Goal: Task Accomplishment & Management: Manage account settings

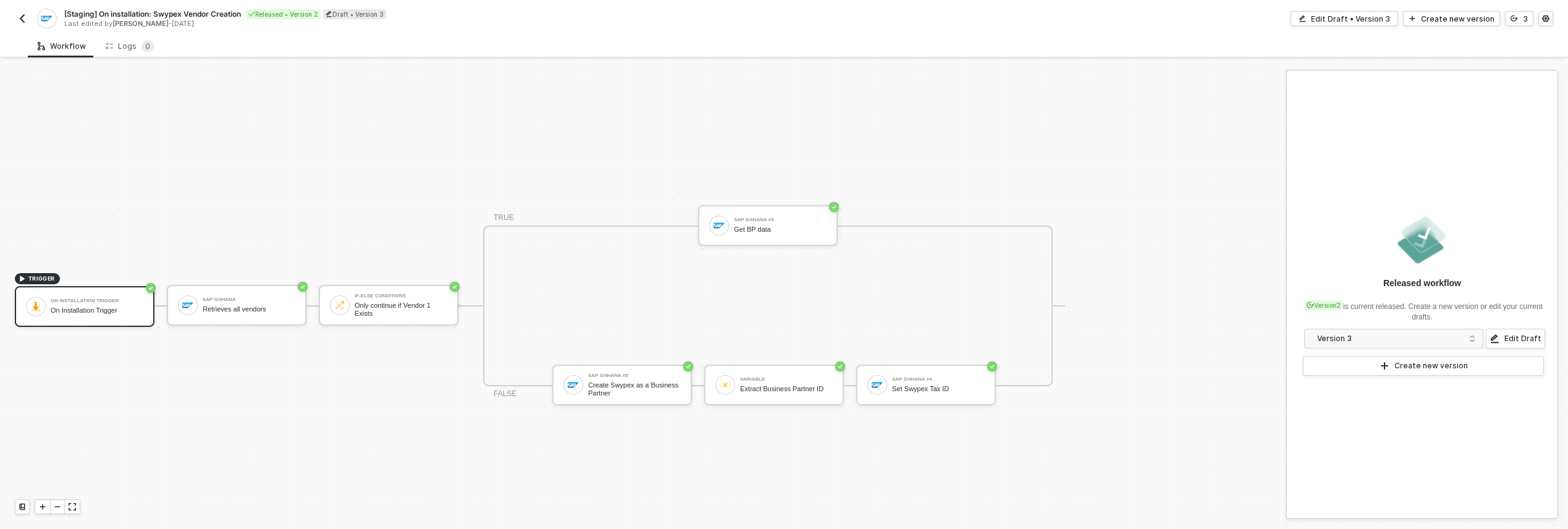
scroll to position [23, 0]
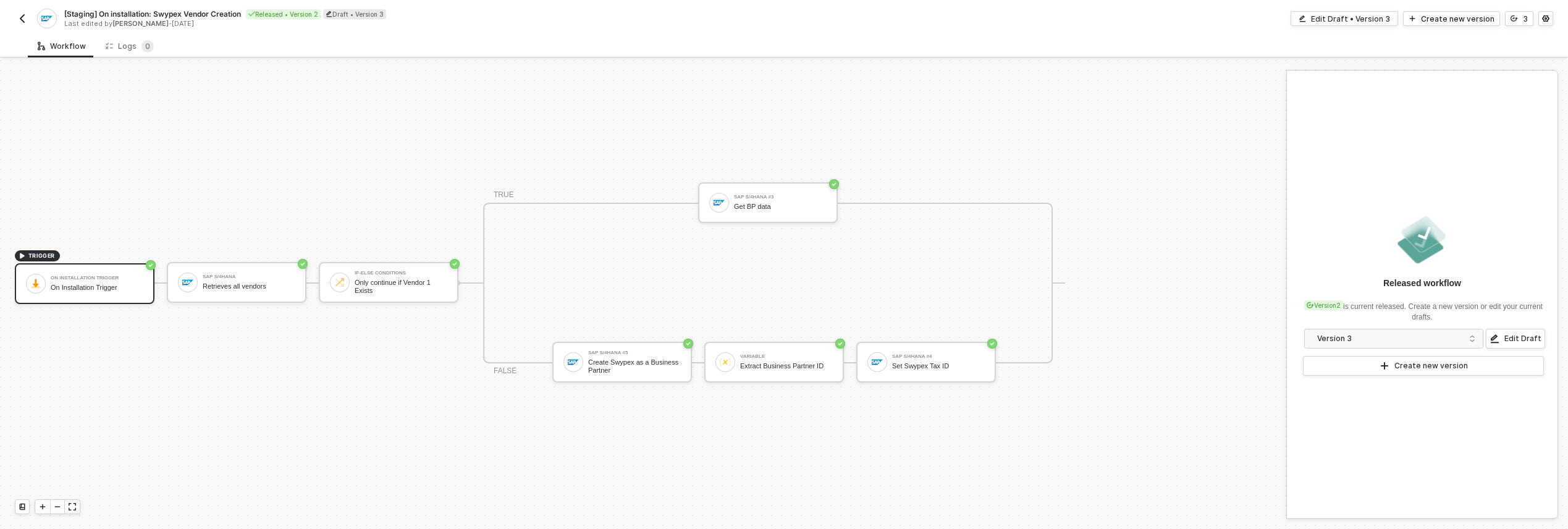
click at [25, 23] on img "button" at bounding box center [23, 19] width 10 height 10
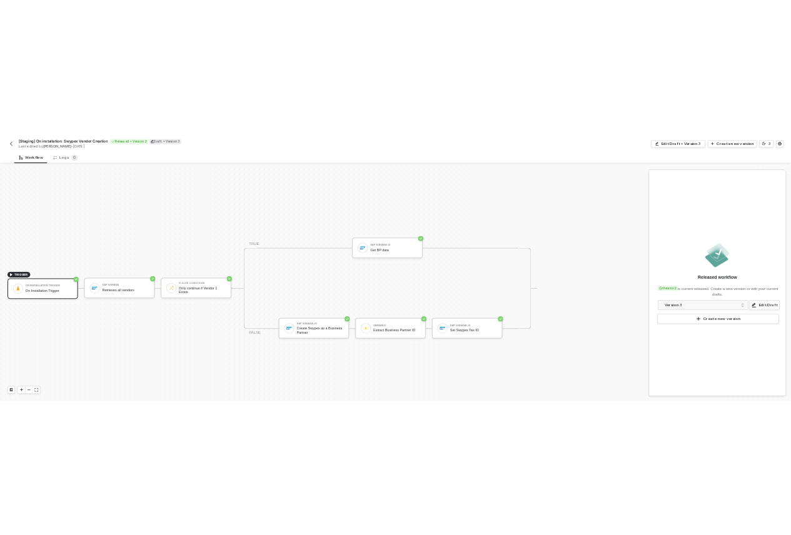
scroll to position [23, 0]
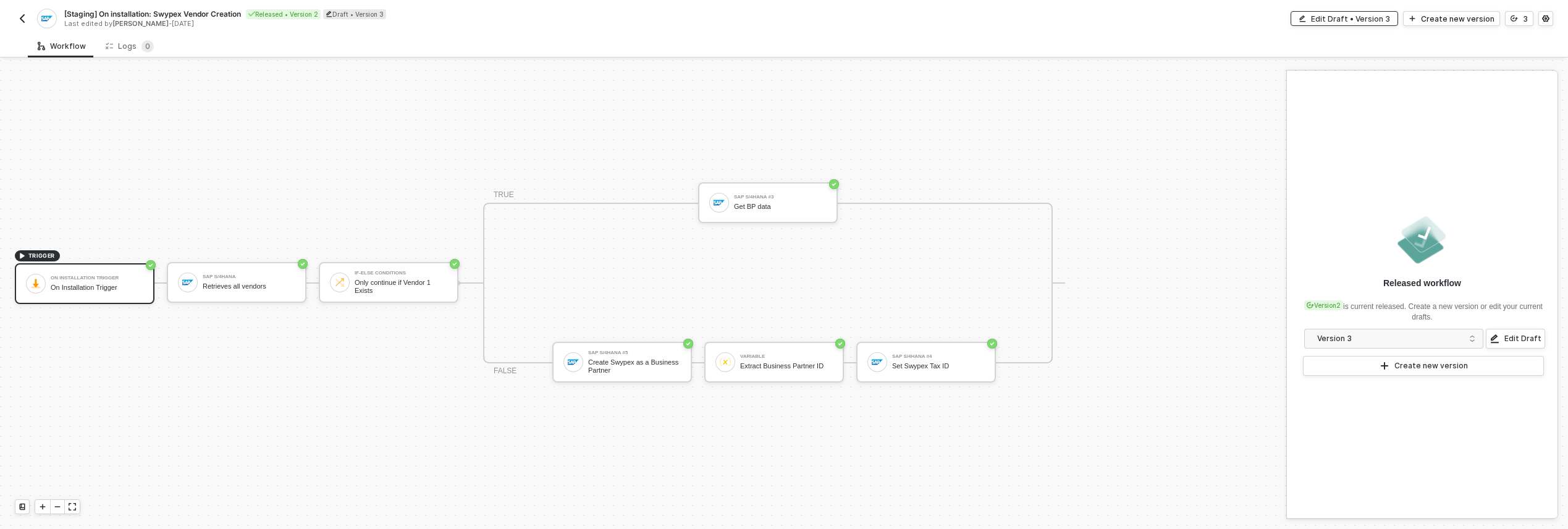
click at [1375, 23] on div "Edit Draft • Version 3" at bounding box center [1351, 19] width 79 height 11
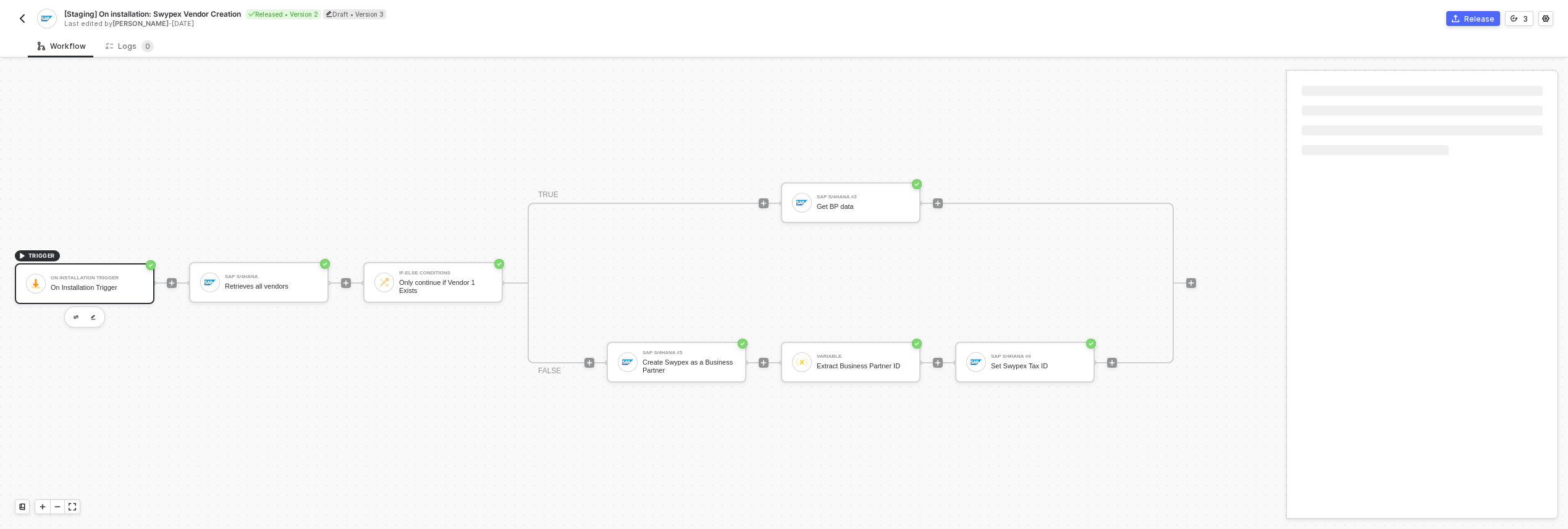
click at [1457, 21] on icon "icon-commerce" at bounding box center [1455, 19] width 8 height 8
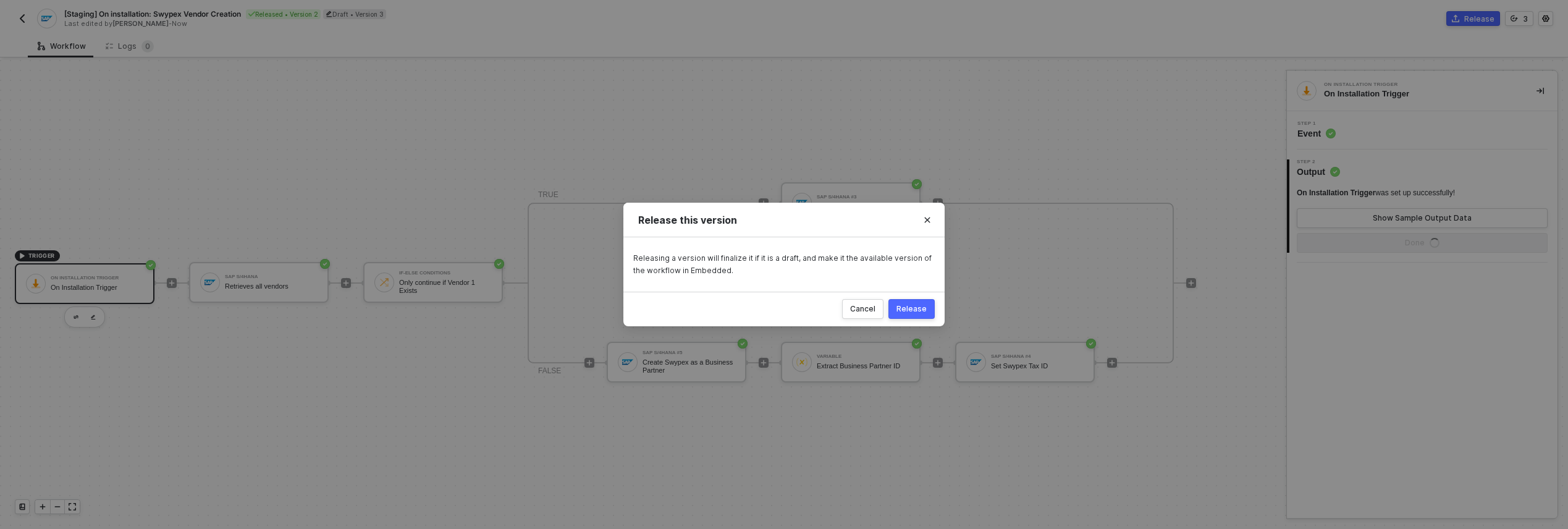
click at [924, 311] on div "Release" at bounding box center [911, 309] width 31 height 10
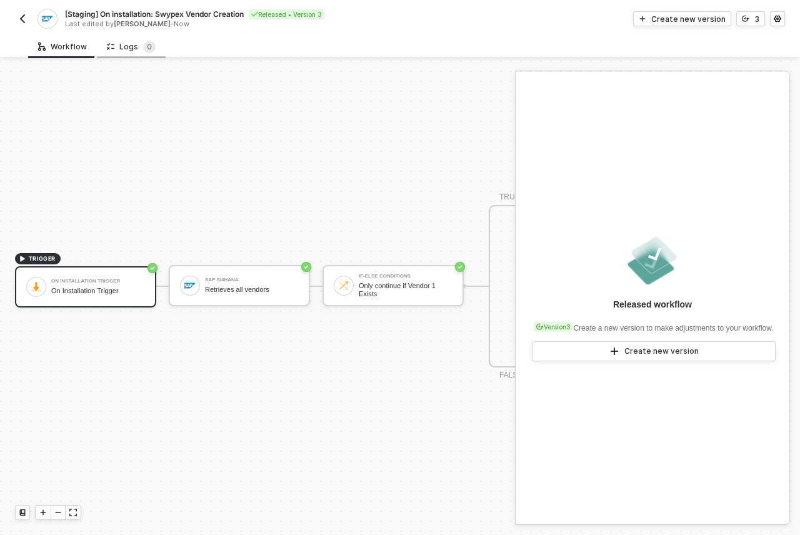
click at [133, 48] on div "Logs 0" at bounding box center [131, 47] width 49 height 13
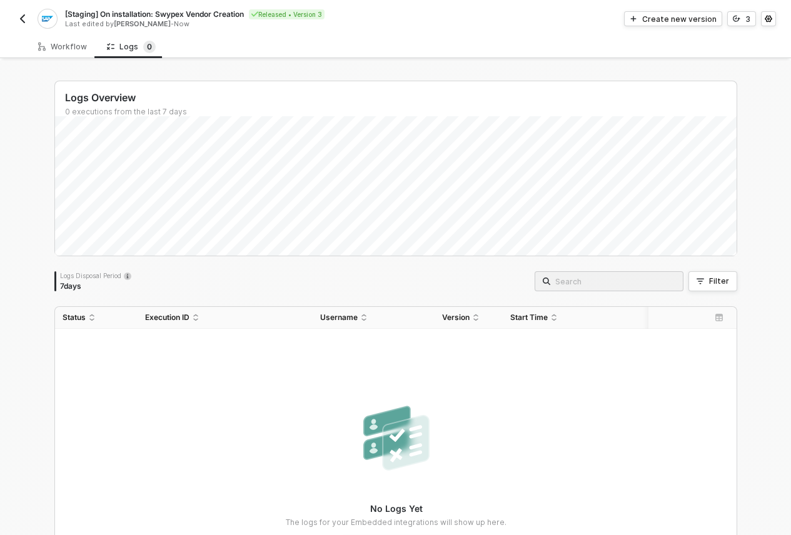
click at [20, 20] on img "button" at bounding box center [23, 19] width 10 height 10
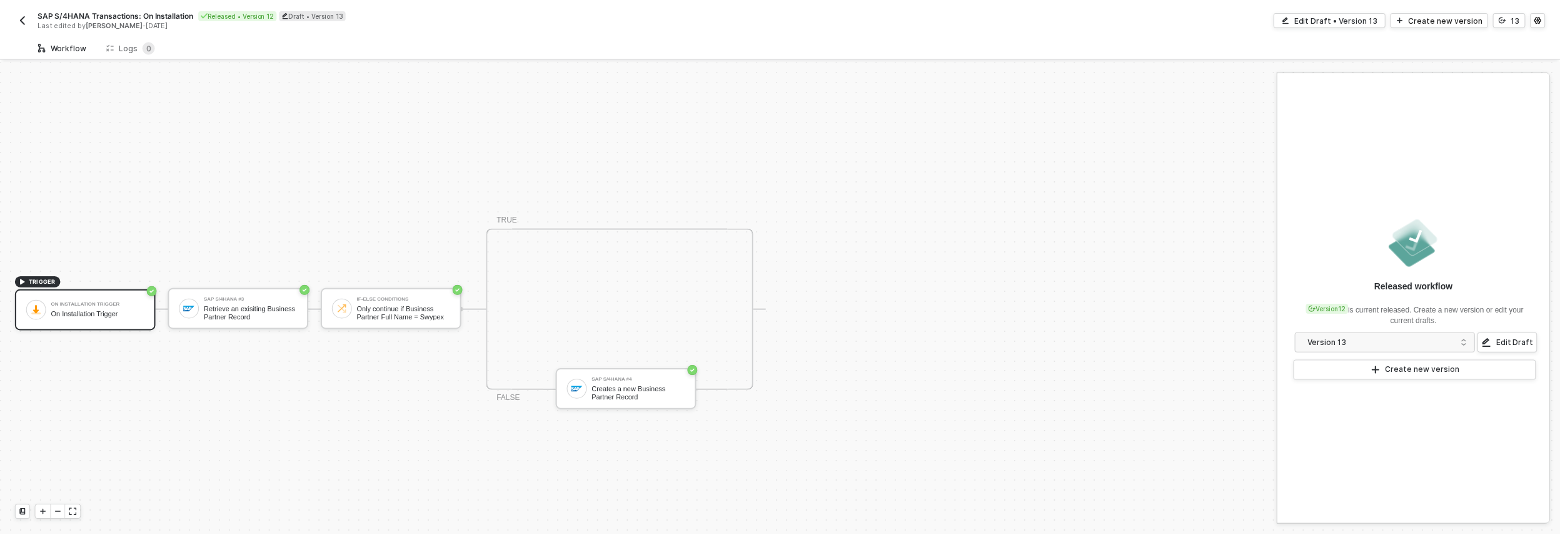
scroll to position [23, 0]
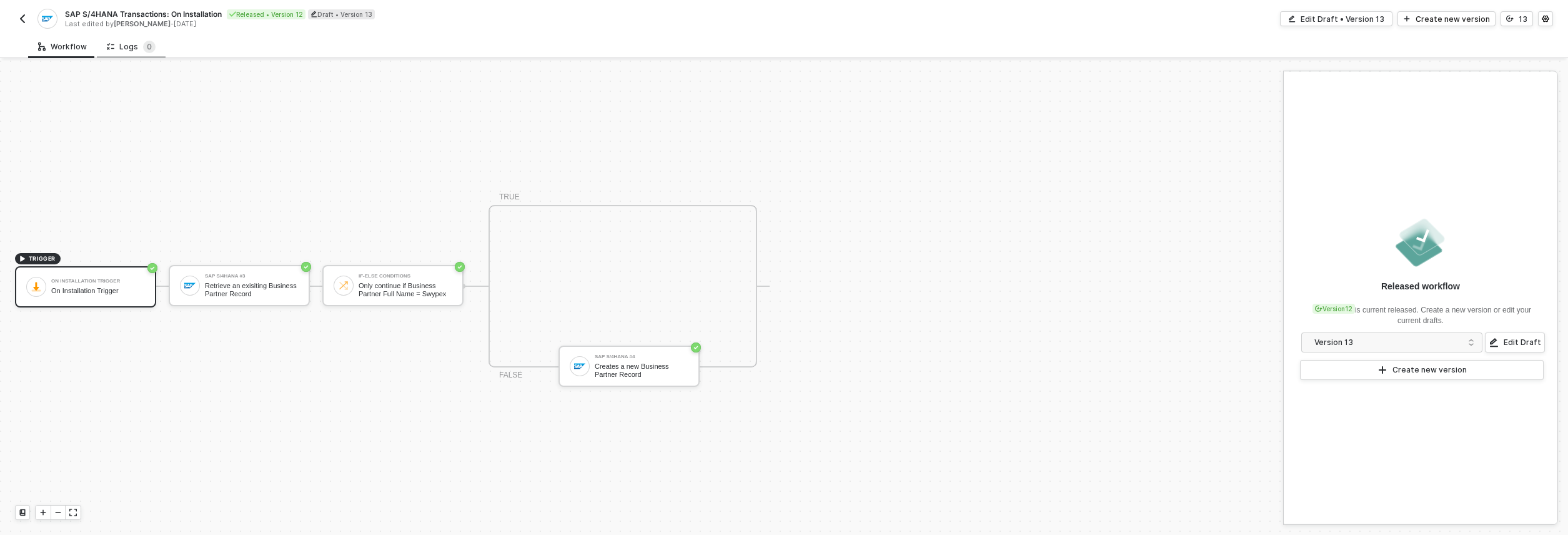
click at [128, 48] on div "Logs 0" at bounding box center [131, 47] width 49 height 13
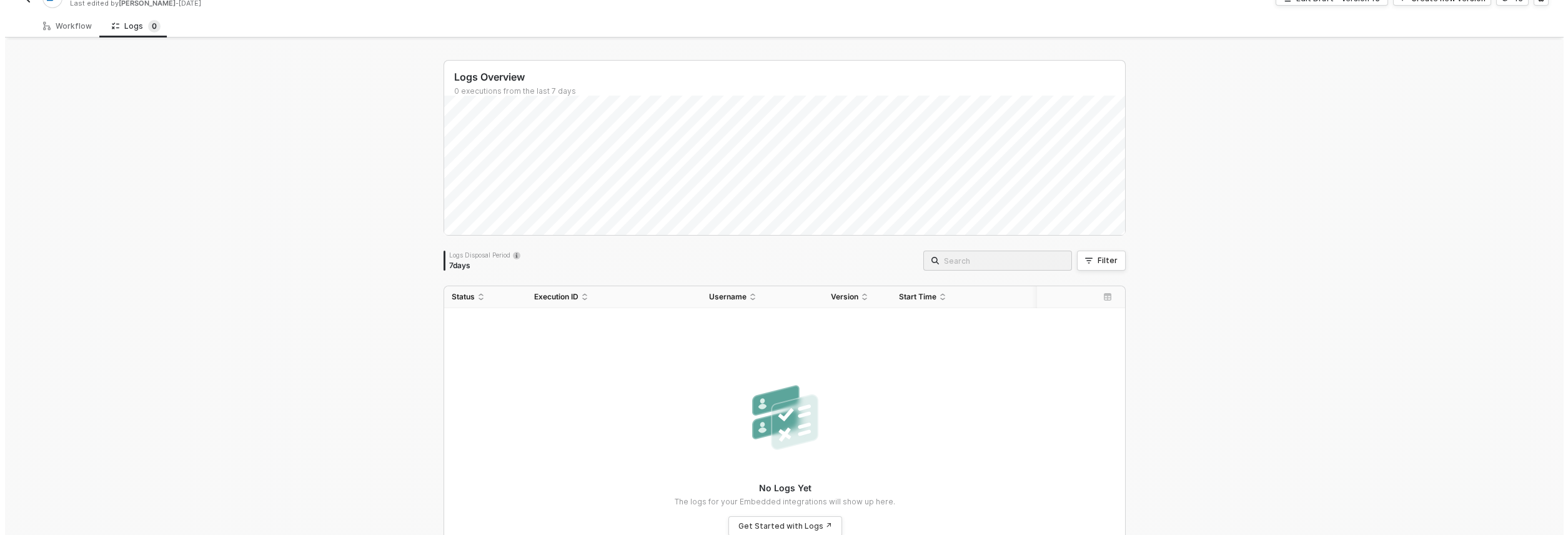
scroll to position [0, 0]
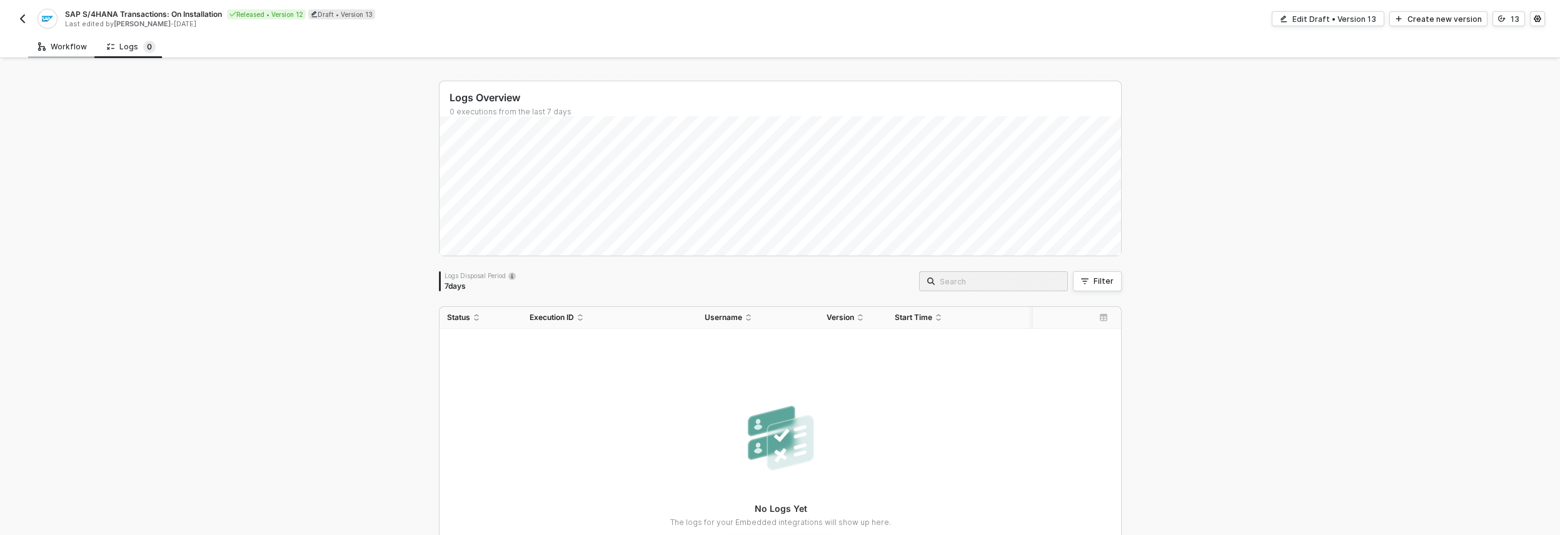
click at [59, 57] on div "Workflow" at bounding box center [62, 46] width 69 height 23
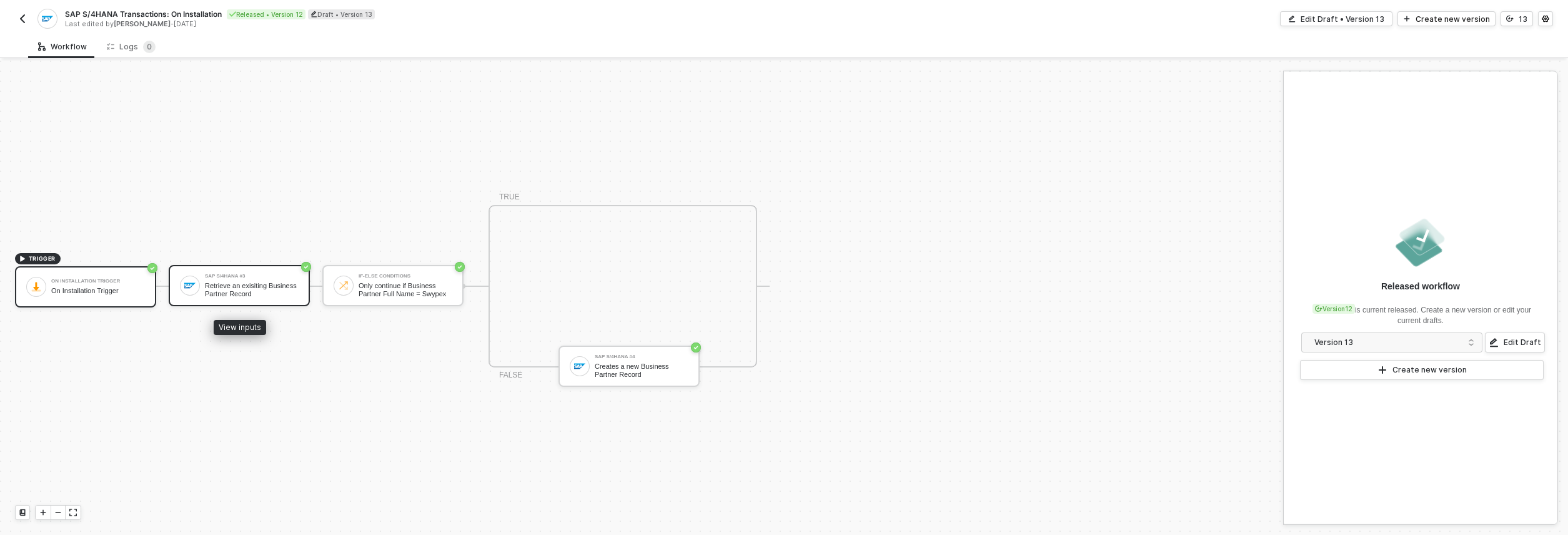
click at [264, 291] on div "Retrieve an exisiting Business Partner Record" at bounding box center [252, 290] width 94 height 16
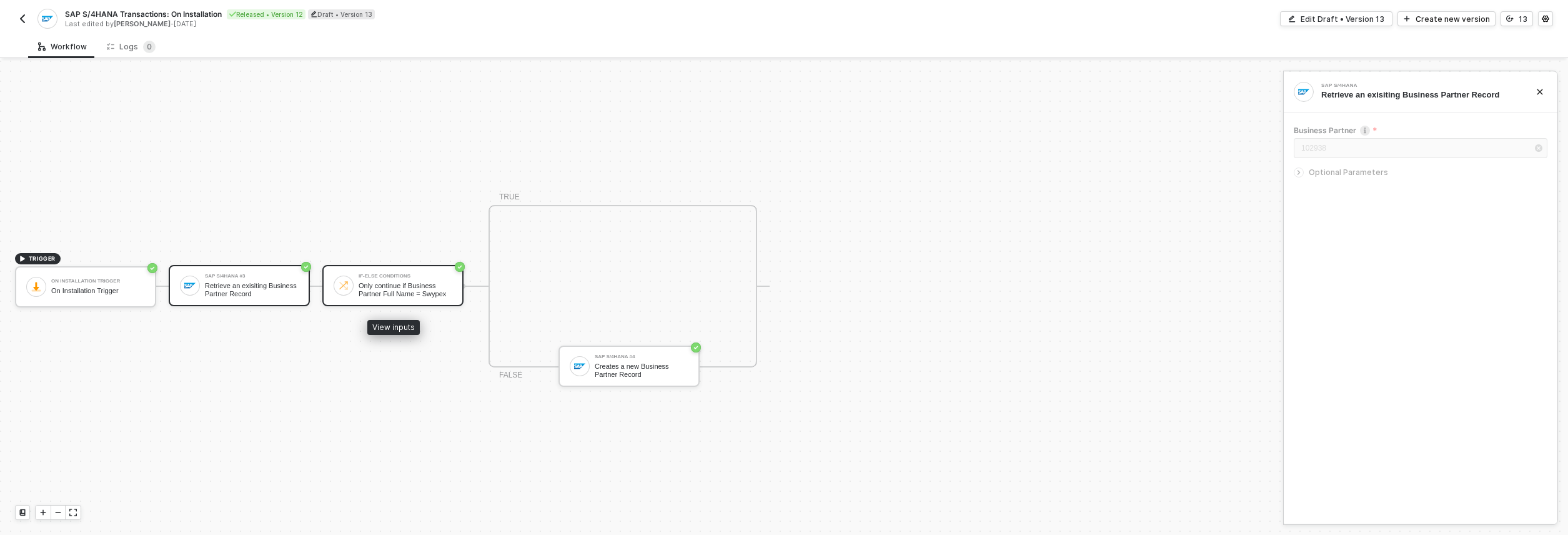
click at [408, 294] on div "Only continue if Business Partner Full Name = Swypex" at bounding box center [406, 290] width 94 height 16
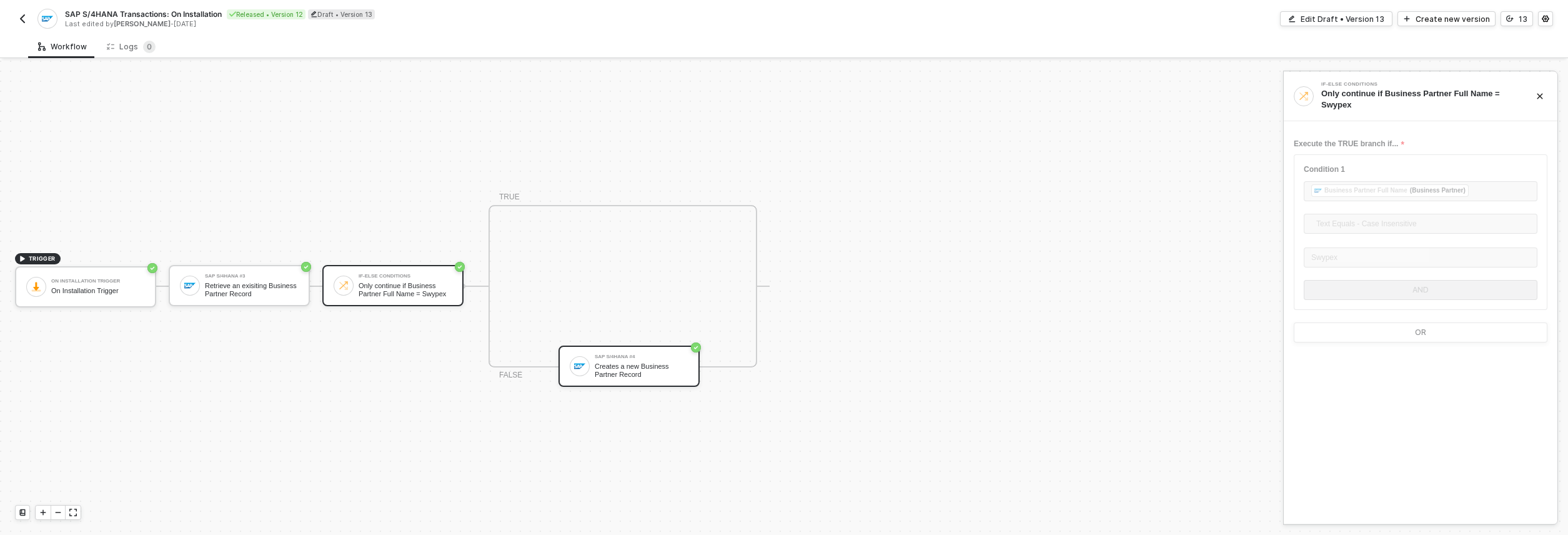
click at [614, 364] on div "Creates a new Business Partner Record" at bounding box center [642, 371] width 94 height 16
click at [418, 305] on div "If-Else Conditions Only continue if Business Partner Full Name = Swypex" at bounding box center [393, 285] width 141 height 41
click at [28, 18] on button "button" at bounding box center [22, 18] width 15 height 15
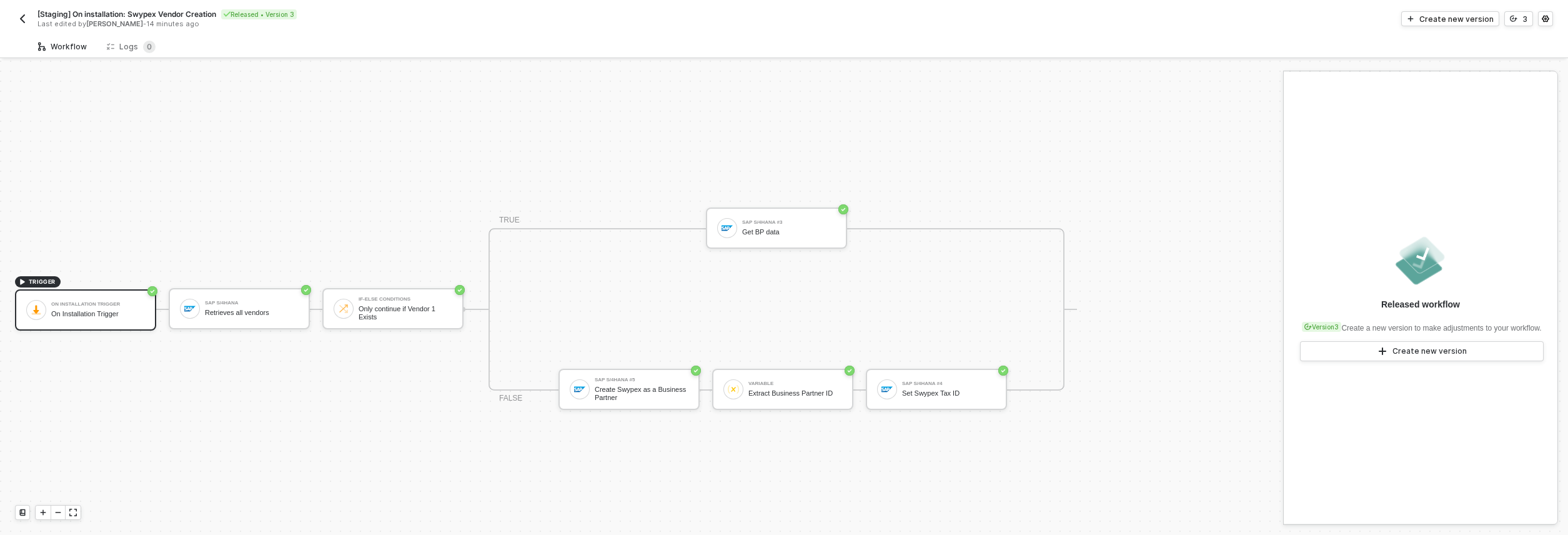
scroll to position [23, 0]
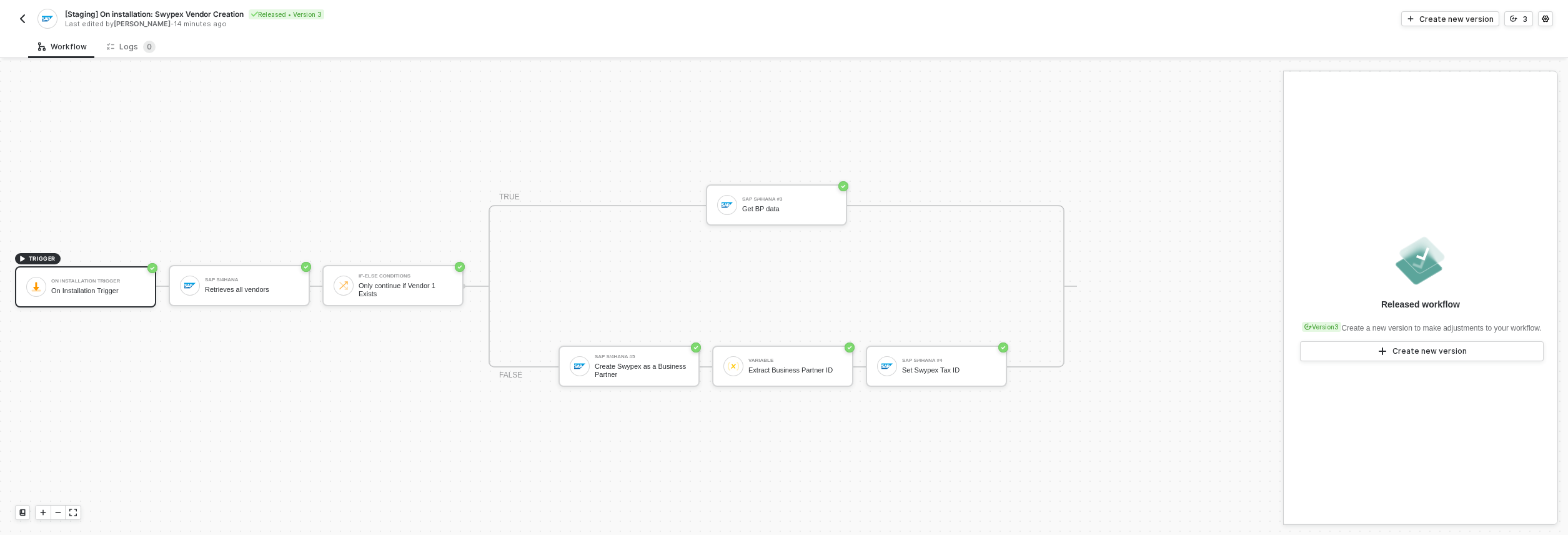
click at [99, 14] on span "[Staging] On installation: Swypex Vendor Creation" at bounding box center [154, 14] width 179 height 11
click at [108, 14] on input "[Staging] On installation: Swypex Vendor Creation" at bounding box center [171, 14] width 213 height 15
type input "On installation: Swypex Vendor Creation"
click at [299, 11] on div "Save" at bounding box center [295, 14] width 19 height 11
click at [21, 19] on img "button" at bounding box center [23, 19] width 10 height 10
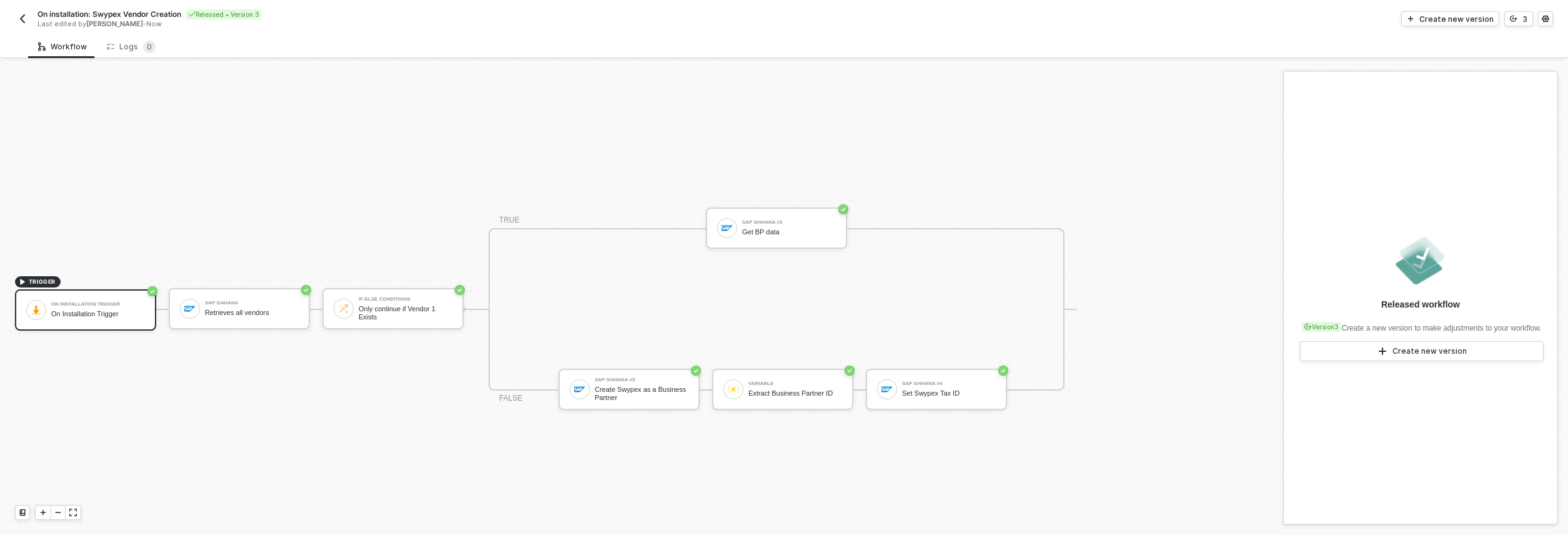
scroll to position [23, 0]
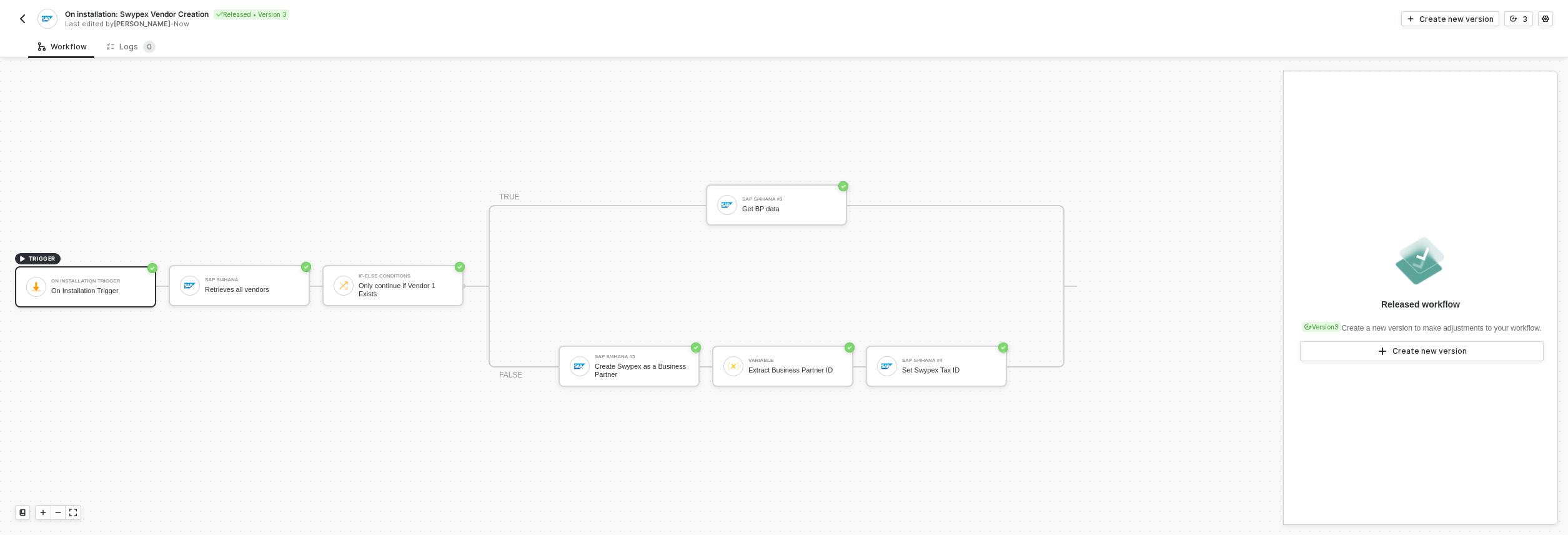
click at [154, 17] on span "On installation: Swypex Vendor Creation" at bounding box center [137, 14] width 144 height 11
click at [154, 17] on input "On installation: Swypex Vendor Creation" at bounding box center [171, 14] width 213 height 15
click at [155, 14] on input "On installation: Swypex Vendor Creation" at bounding box center [171, 14] width 213 height 15
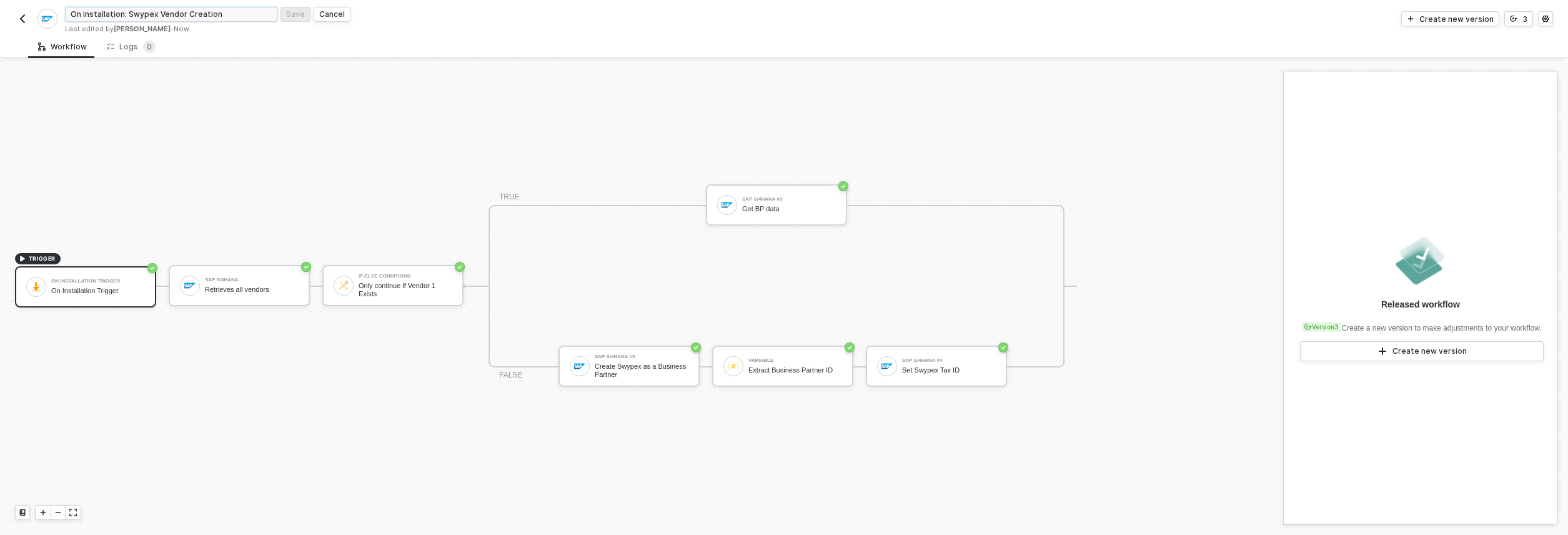
paste input "SAP S/4HANA Transactions: On Install"
type input "SAP S/4HANA Transactions: On Installation New"
click at [292, 14] on div "Save" at bounding box center [295, 14] width 19 height 11
click at [21, 18] on img "button" at bounding box center [23, 19] width 10 height 10
